Goal: Communication & Community: Connect with others

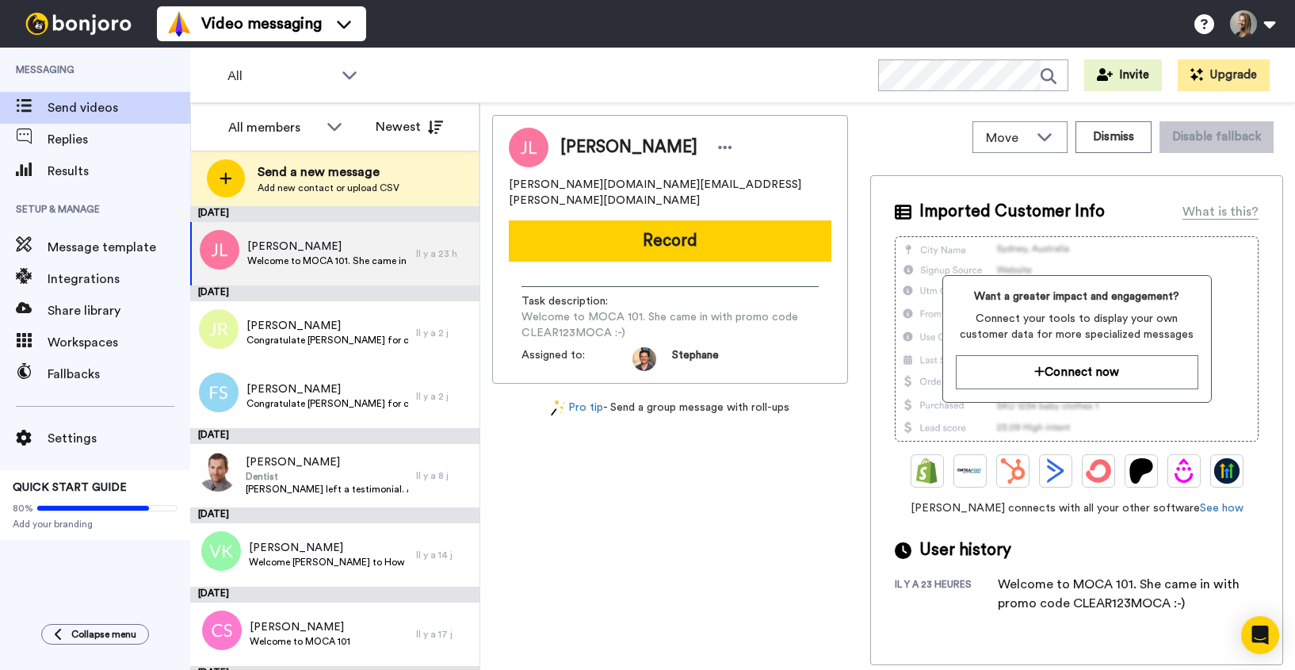
click at [75, 189] on span "Setup & Manage" at bounding box center [95, 209] width 190 height 44
click at [75, 175] on span "Results" at bounding box center [119, 171] width 143 height 19
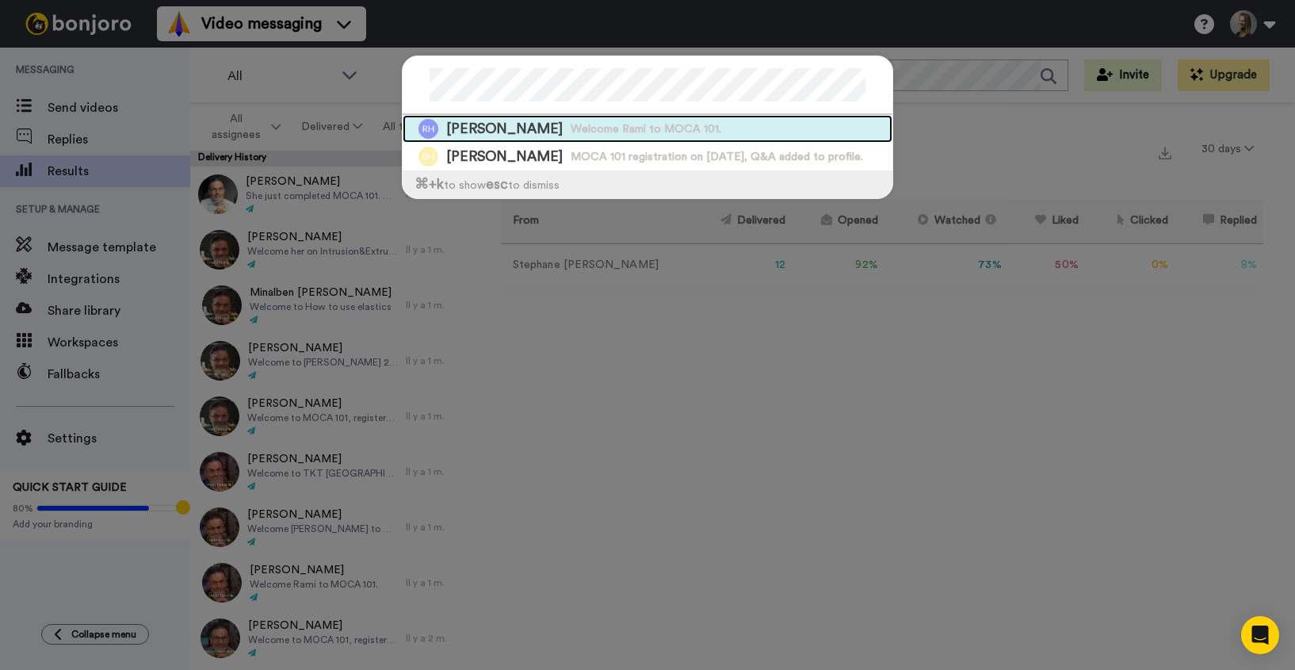
click at [571, 130] on span "Welcome Rami to MOCA 101." at bounding box center [646, 129] width 151 height 16
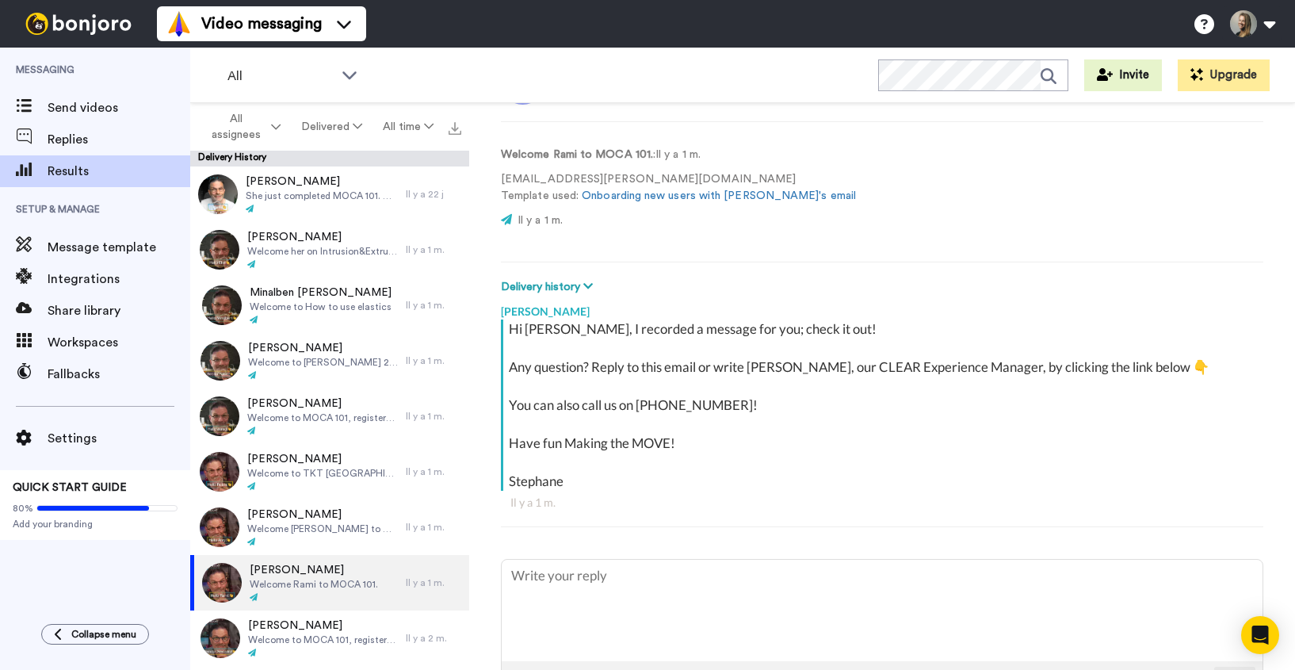
scroll to position [105, 0]
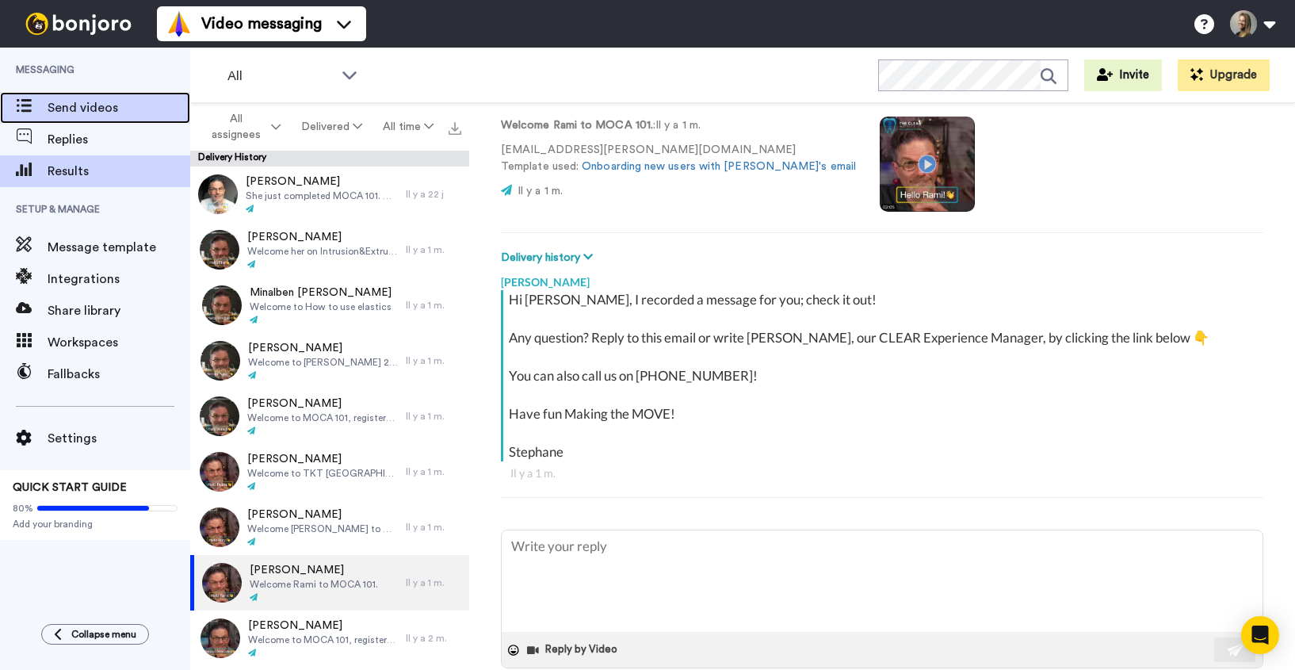
click at [81, 100] on span "Send videos" at bounding box center [119, 107] width 143 height 19
type textarea "x"
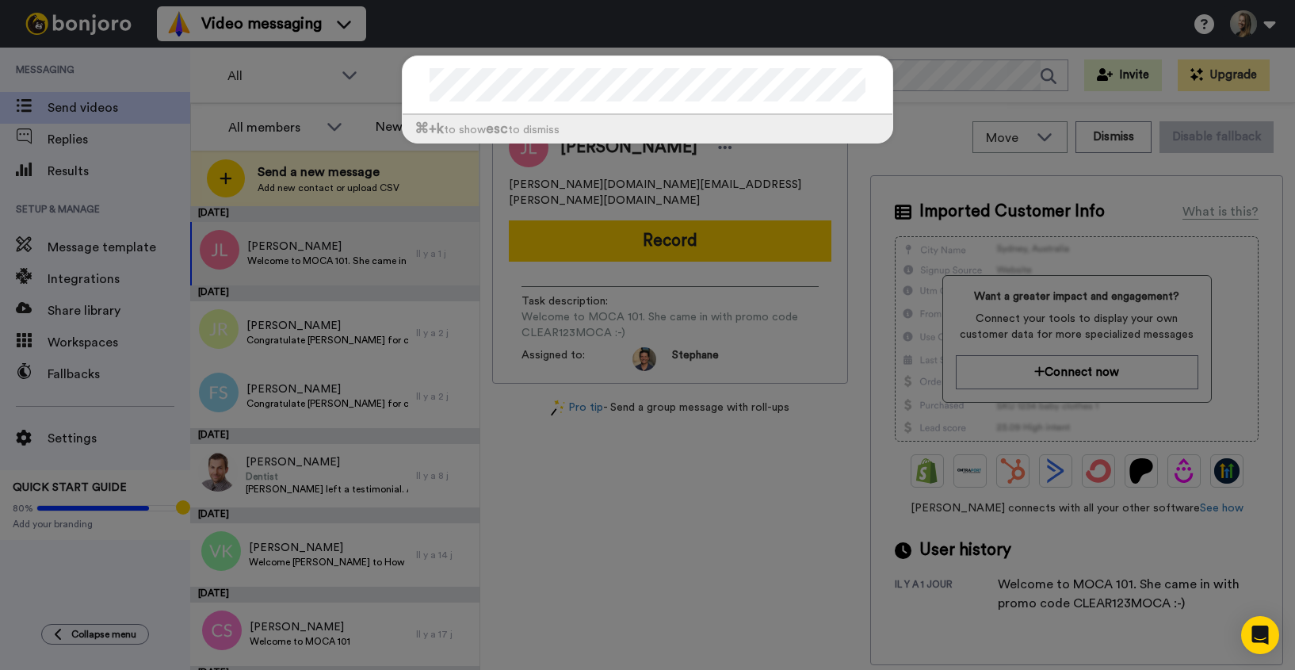
click at [71, 106] on div "⌘ +k to show esc to dismiss" at bounding box center [647, 335] width 1295 height 670
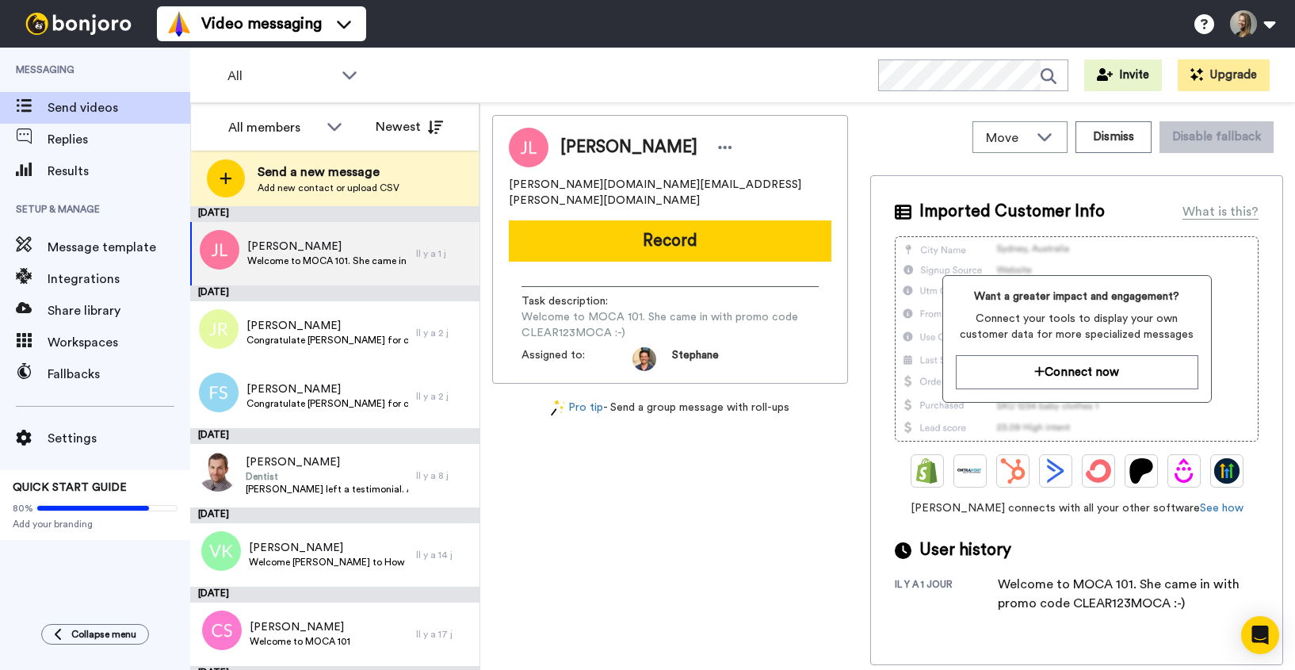
click at [92, 175] on span "Results" at bounding box center [119, 171] width 143 height 19
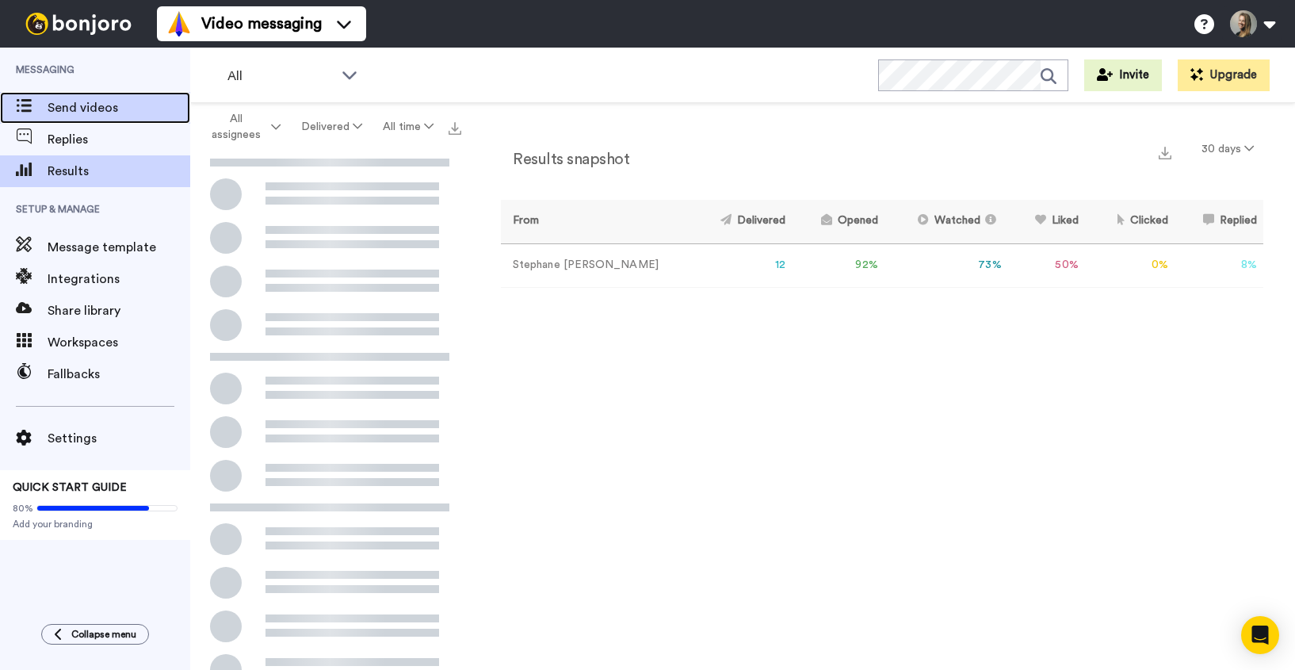
click at [97, 103] on span "Send videos" at bounding box center [119, 107] width 143 height 19
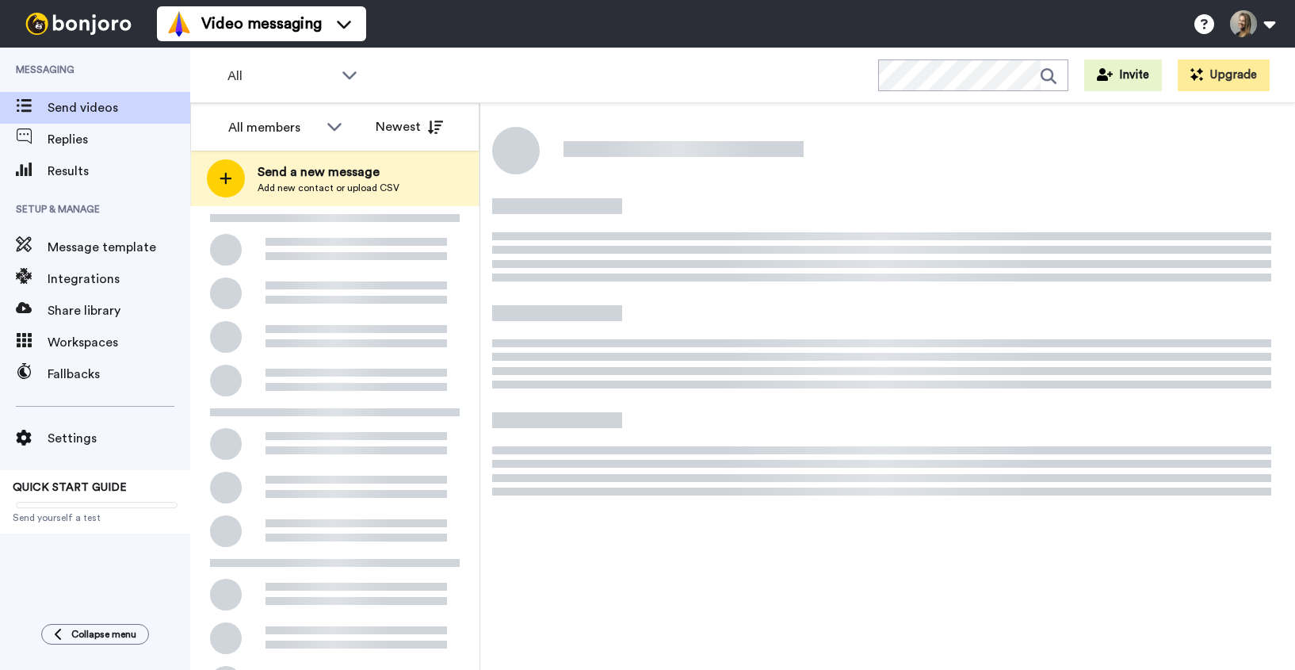
click at [302, 171] on span "Send a new message" at bounding box center [329, 171] width 142 height 19
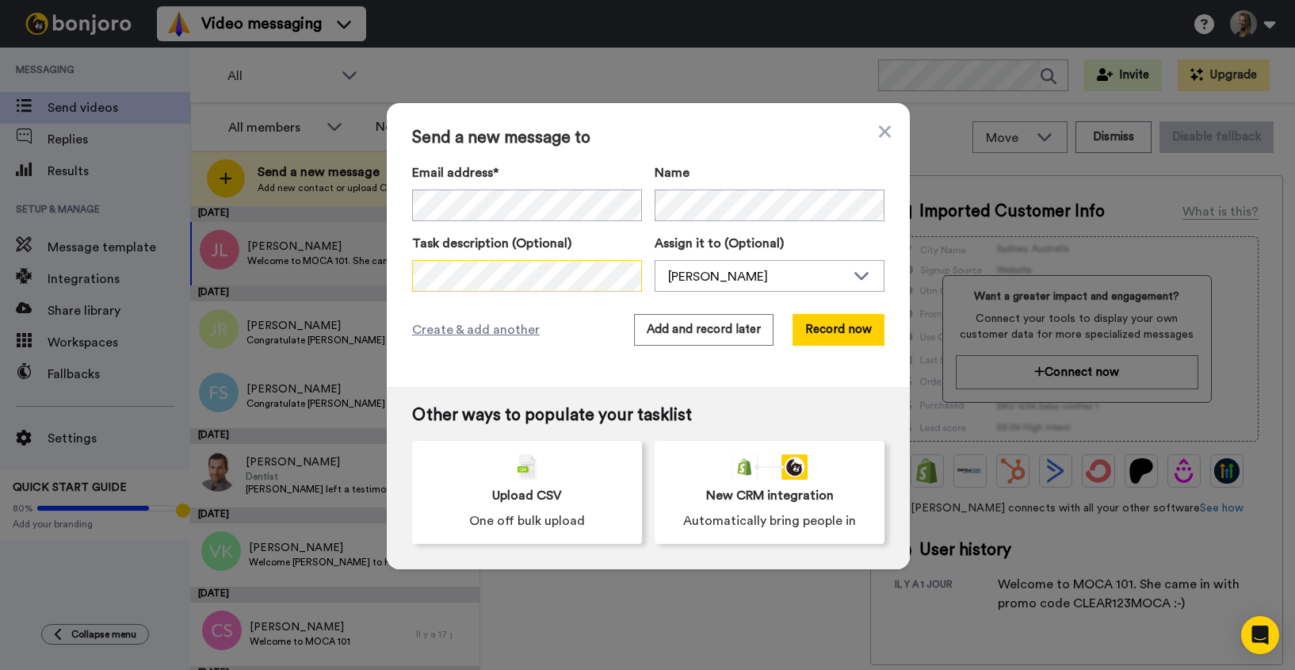
scroll to position [0, 824]
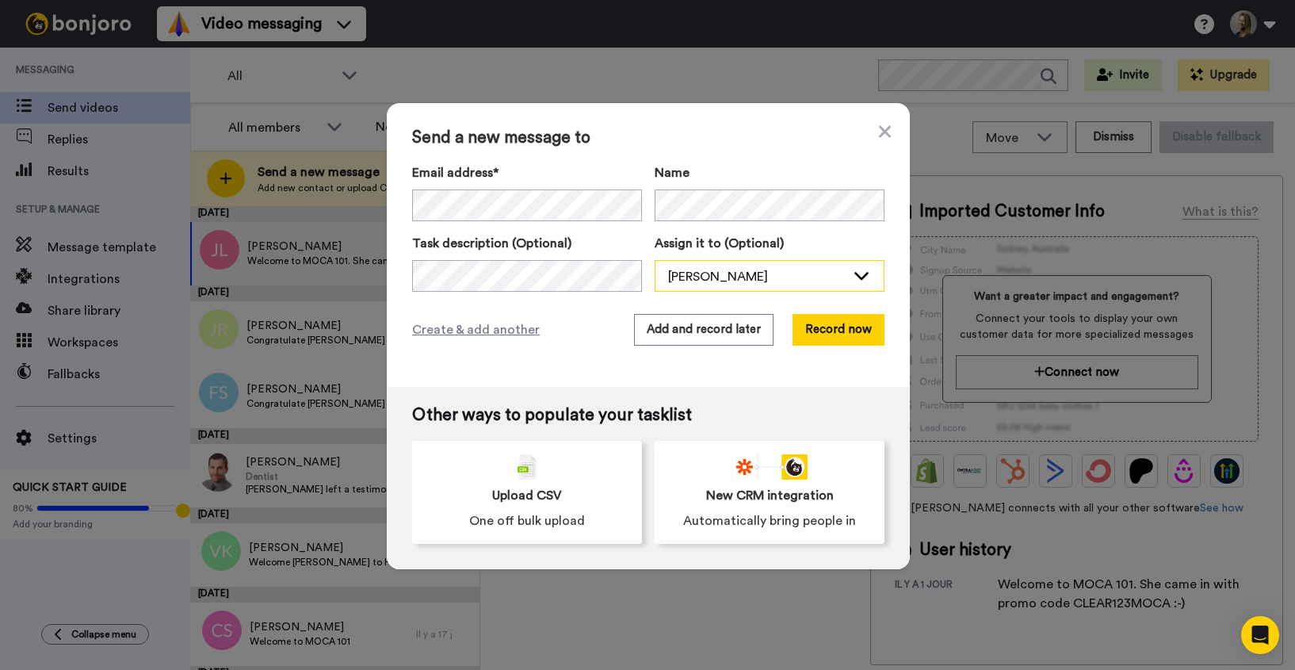
click at [688, 275] on div "[PERSON_NAME]" at bounding box center [757, 276] width 178 height 19
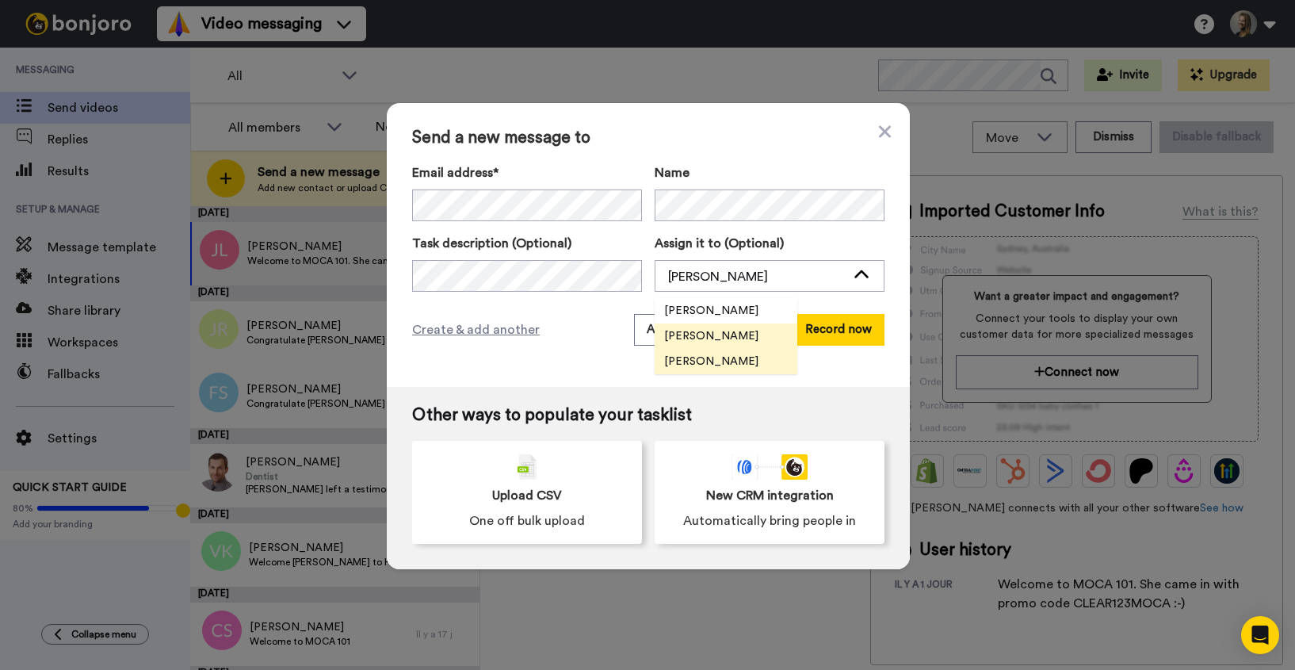
click at [704, 361] on span "[PERSON_NAME]" at bounding box center [711, 361] width 113 height 16
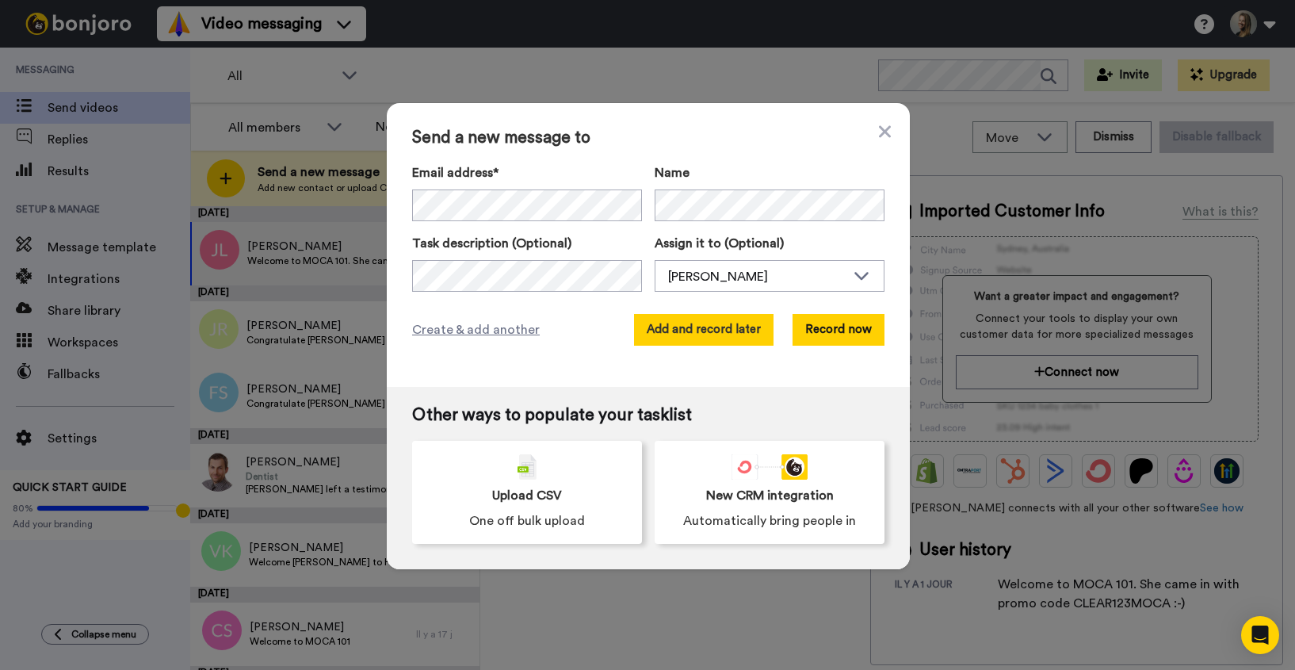
click at [695, 333] on button "Add and record later" at bounding box center [703, 330] width 139 height 32
